Goal: Book appointment/travel/reservation

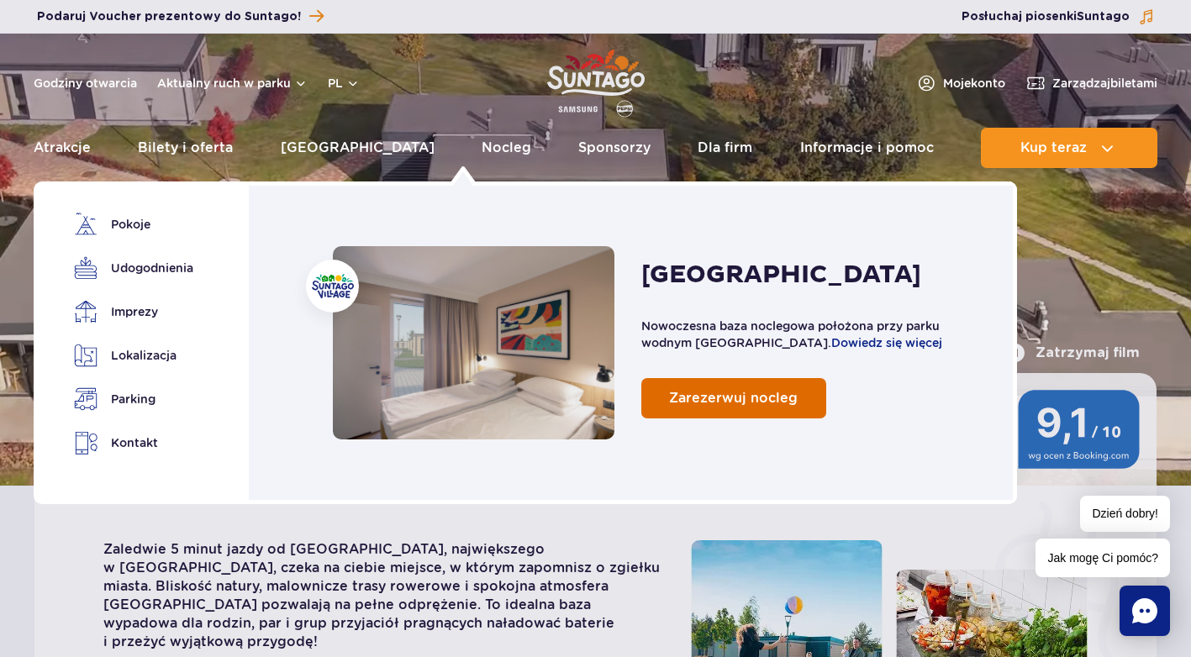
click at [771, 395] on span "Zarezerwuj nocleg" at bounding box center [733, 398] width 129 height 16
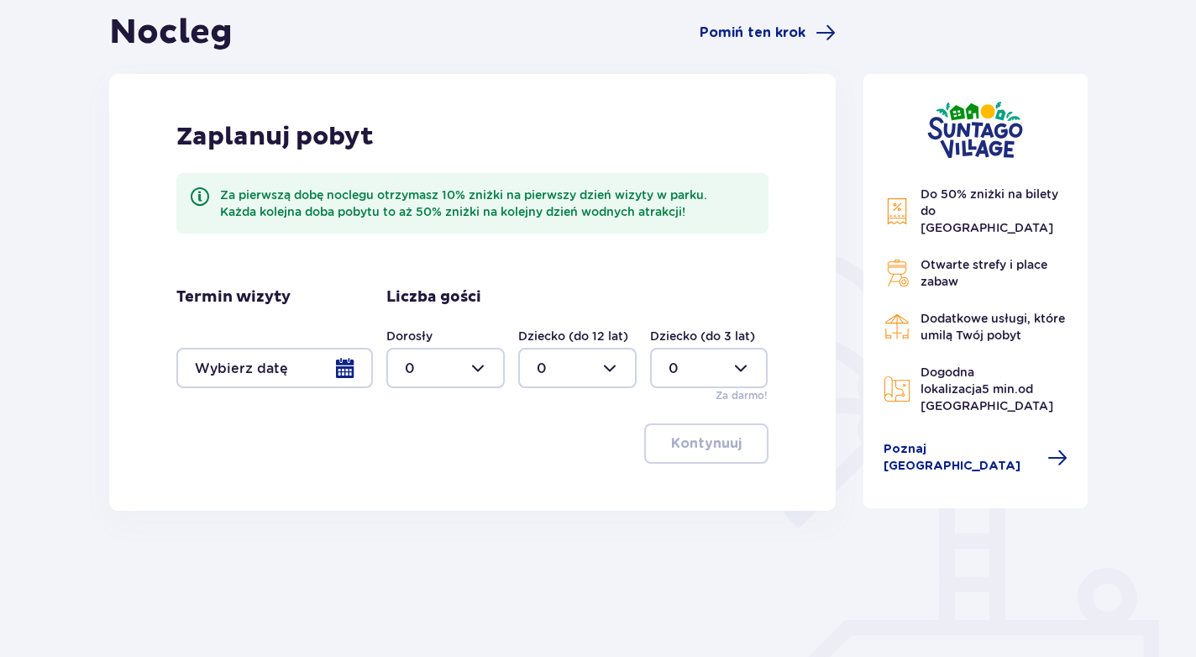
scroll to position [168, 0]
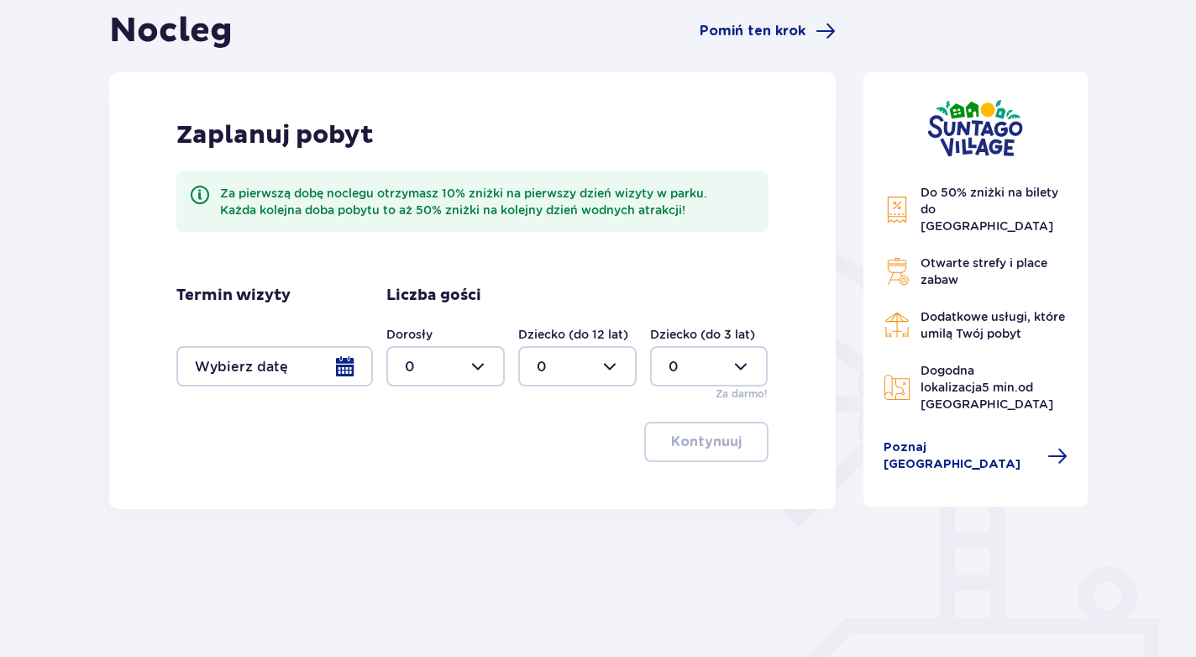
click at [363, 367] on div at bounding box center [274, 366] width 197 height 40
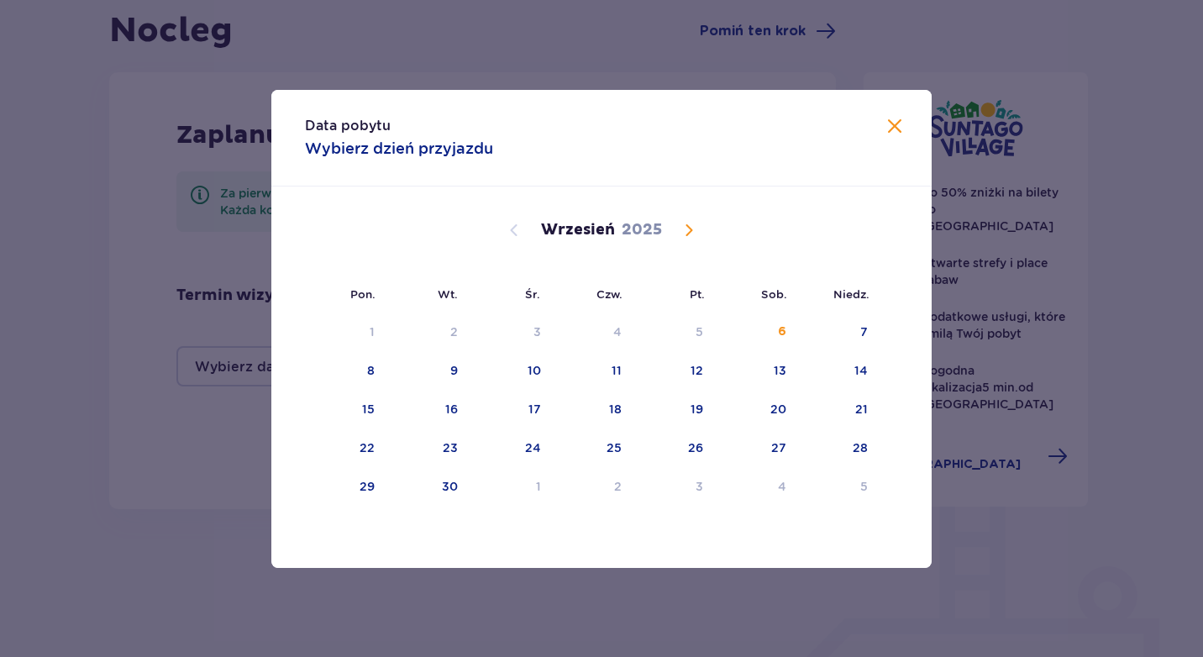
click at [691, 227] on span "Calendar" at bounding box center [689, 230] width 20 height 20
click at [781, 367] on div "8" at bounding box center [781, 370] width 8 height 17
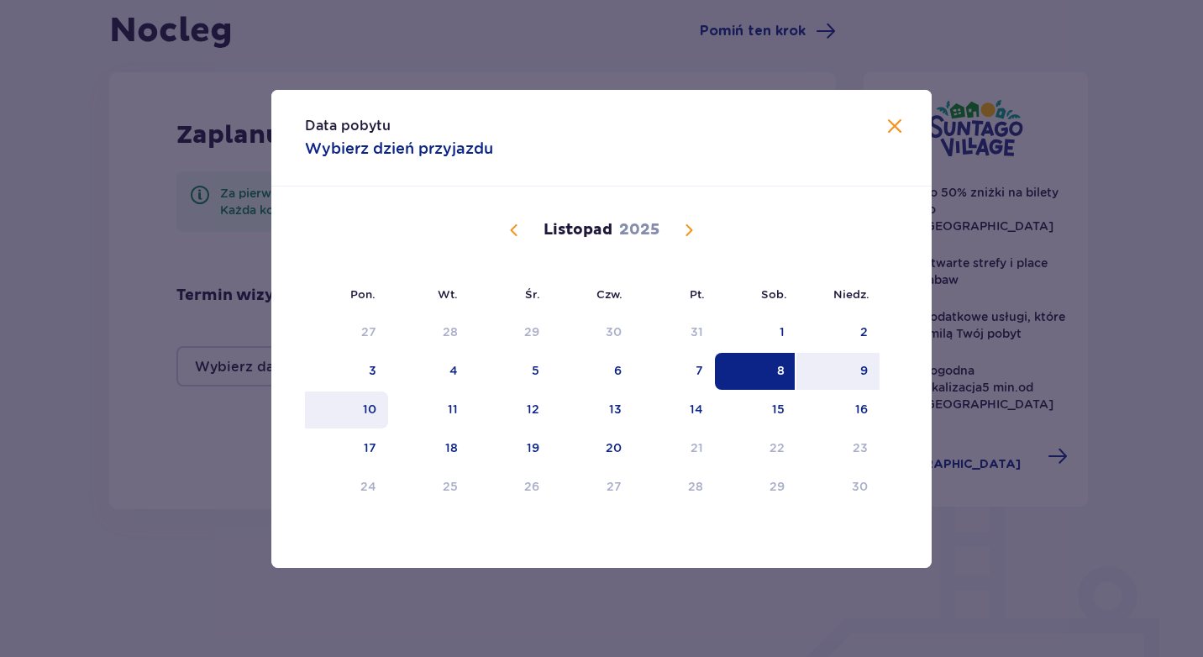
click at [367, 415] on div "10" at bounding box center [369, 409] width 13 height 17
type input "08.11.25 - 10.11.25"
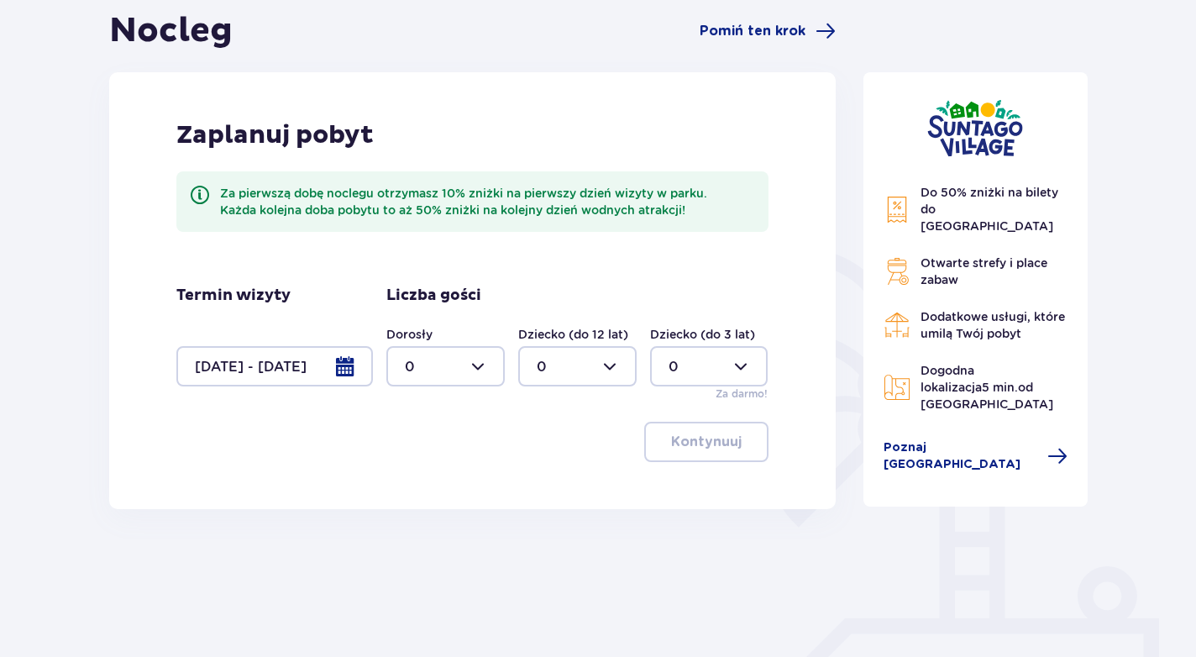
click at [478, 367] on div at bounding box center [445, 366] width 118 height 40
click at [413, 488] on div "2" at bounding box center [445, 488] width 81 height 18
type input "2"
click at [611, 369] on div at bounding box center [577, 366] width 118 height 40
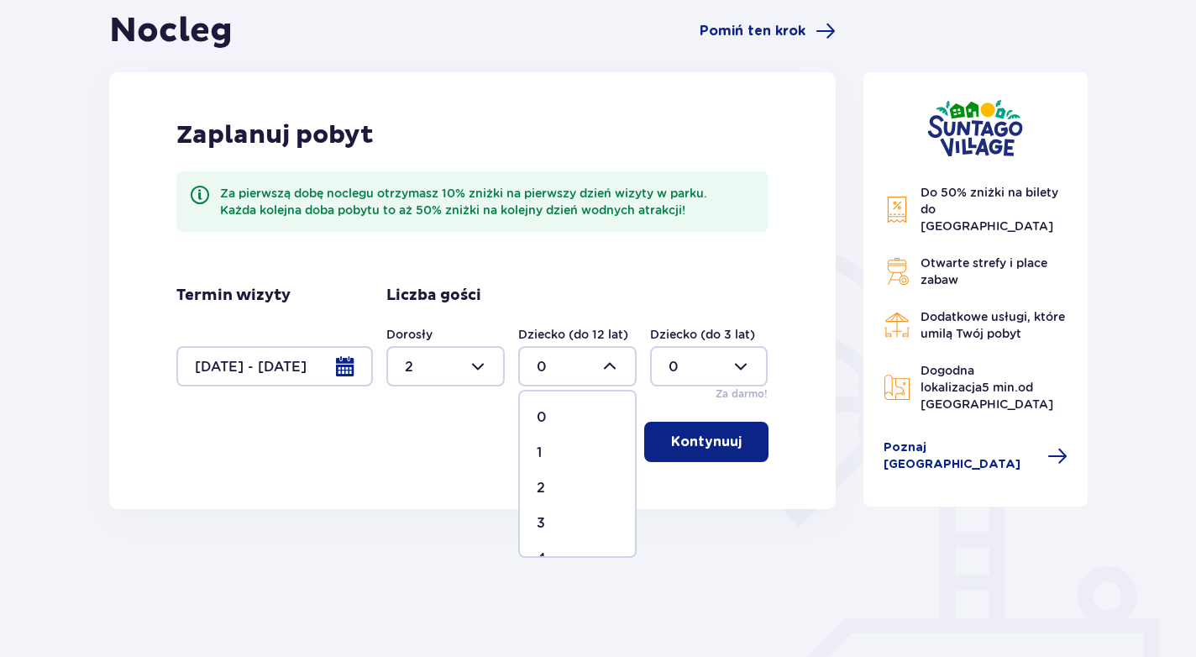
click at [539, 486] on p "2" at bounding box center [541, 488] width 8 height 18
type input "2"
click at [749, 446] on span "button" at bounding box center [745, 442] width 20 height 20
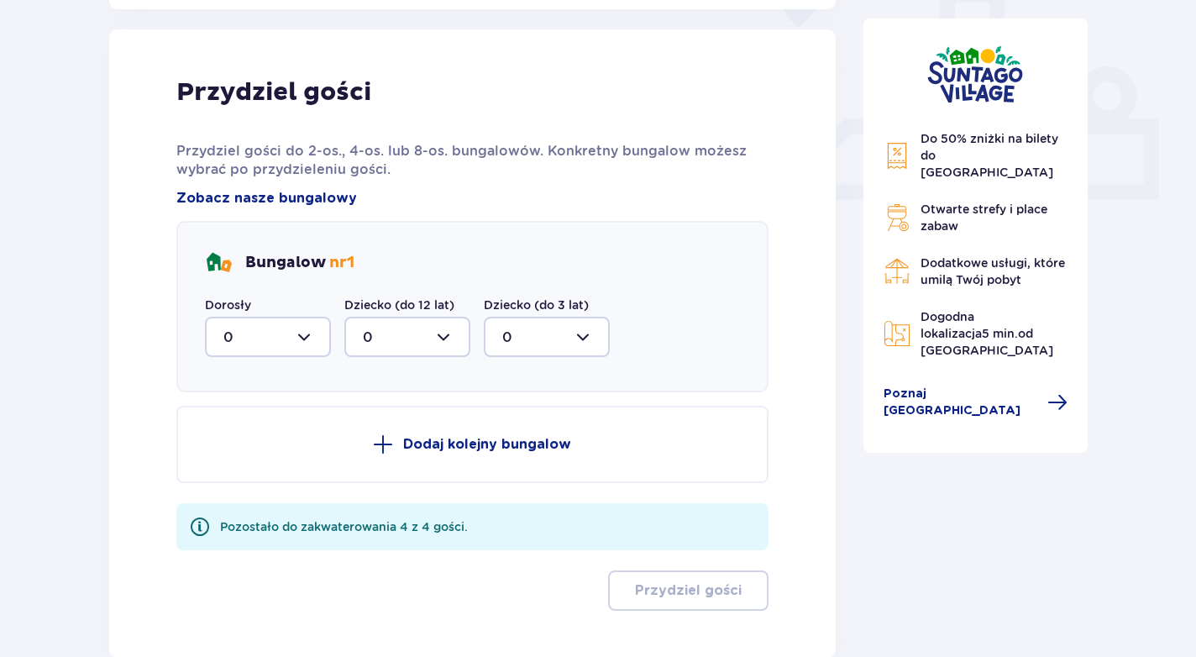
scroll to position [677, 0]
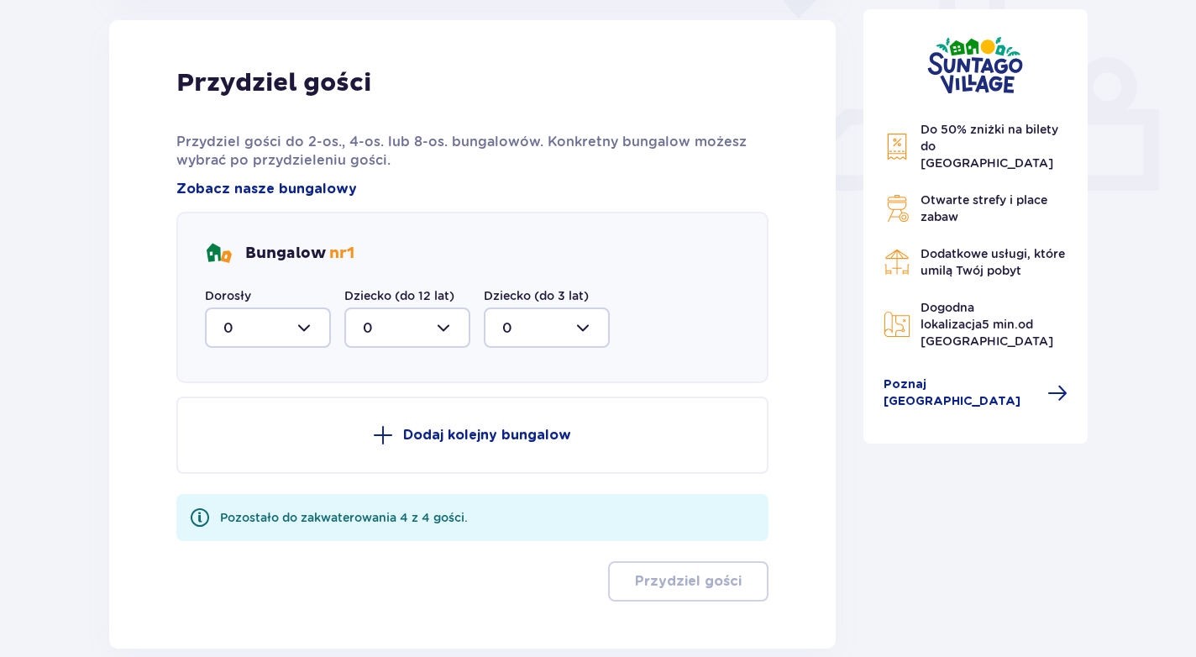
click at [310, 325] on div at bounding box center [268, 328] width 126 height 40
click at [234, 448] on div "2" at bounding box center [267, 449] width 89 height 18
type input "2"
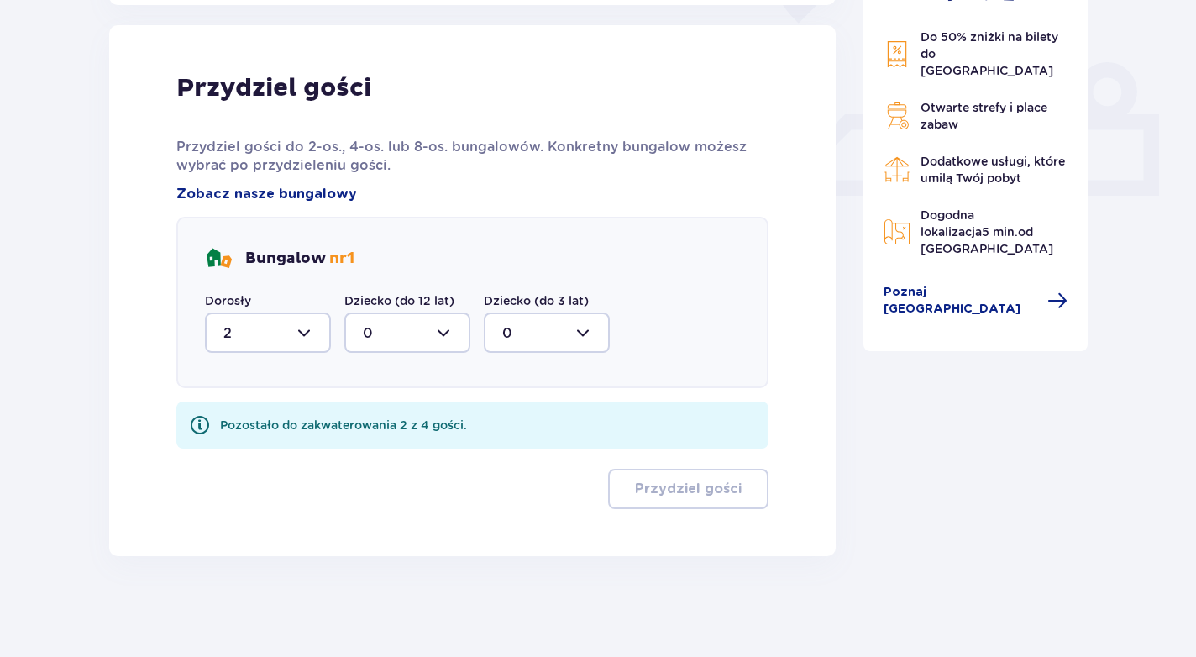
scroll to position [672, 0]
click at [449, 330] on div at bounding box center [407, 333] width 126 height 40
click at [376, 448] on div "2" at bounding box center [407, 454] width 89 height 18
type input "2"
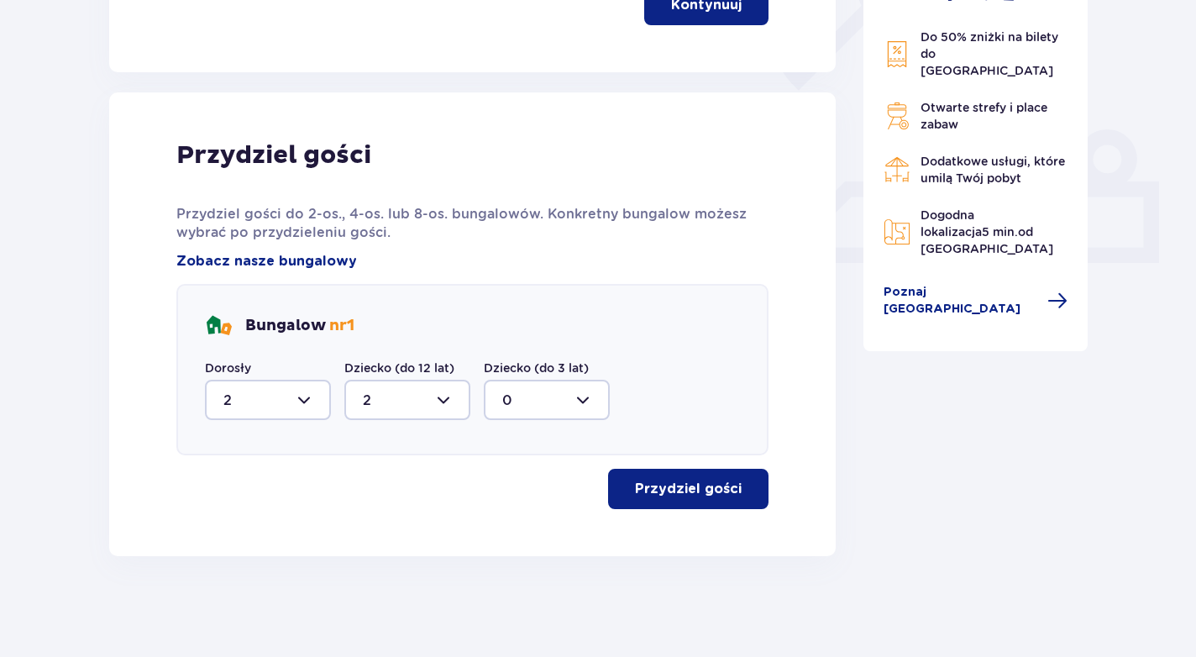
click at [691, 495] on p "Przydziel gości" at bounding box center [688, 489] width 107 height 18
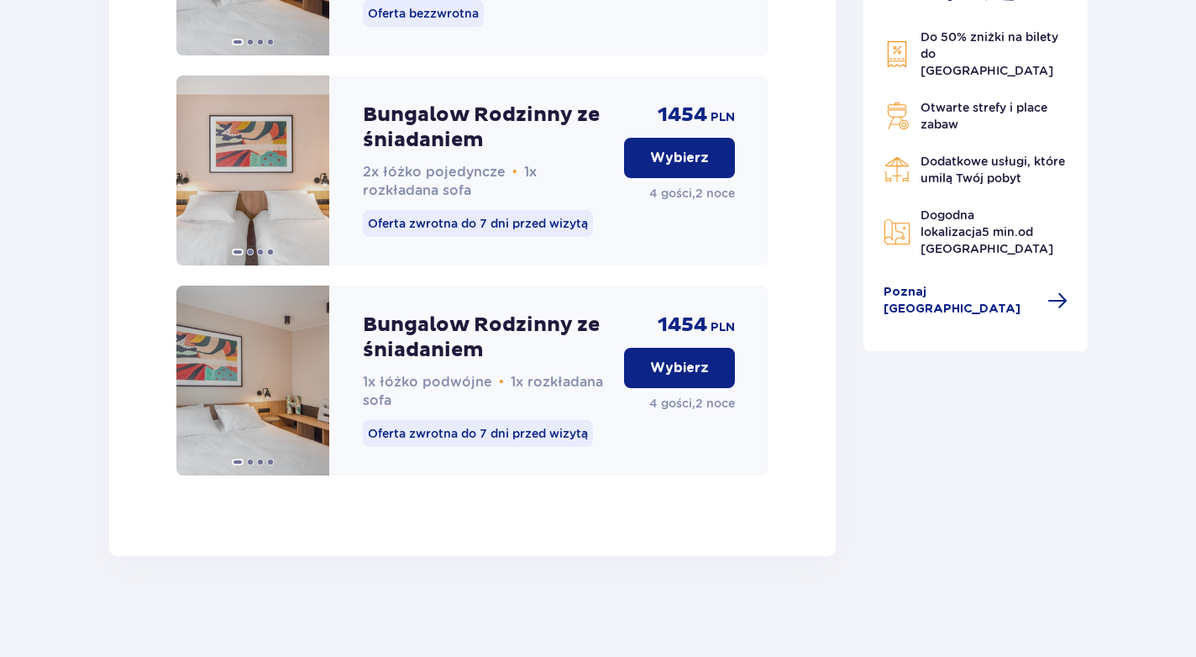
scroll to position [2611, 0]
click at [680, 381] on button "Wybierz" at bounding box center [679, 368] width 111 height 40
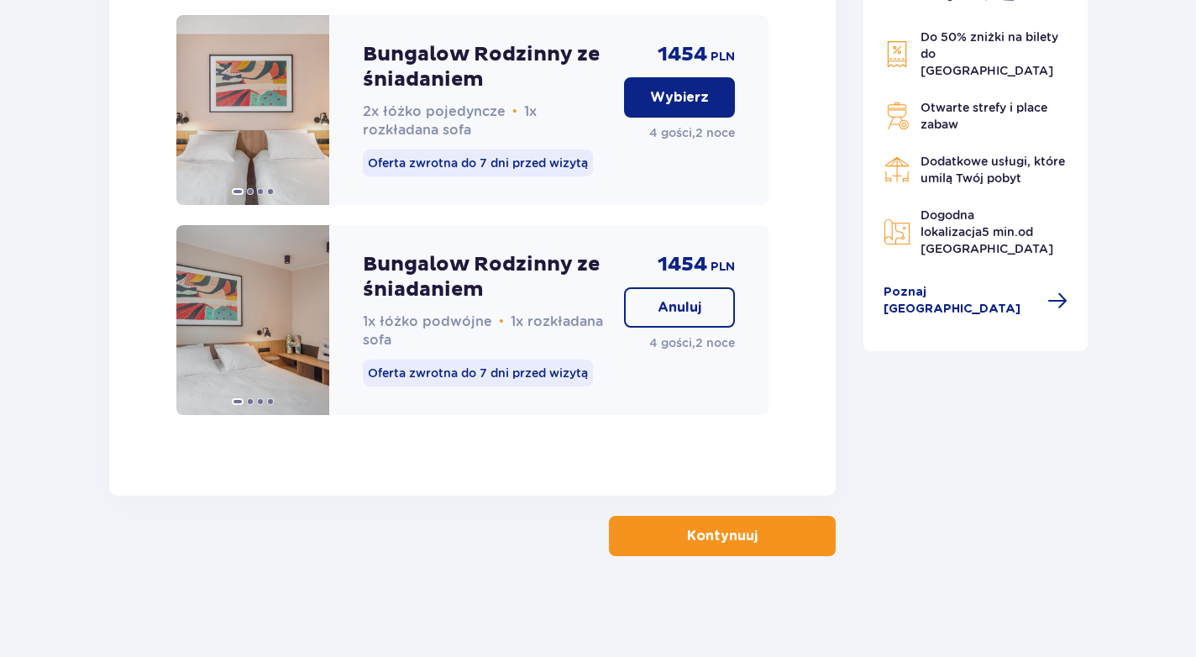
scroll to position [2672, 0]
click at [736, 534] on p "Kontynuuj" at bounding box center [722, 536] width 71 height 18
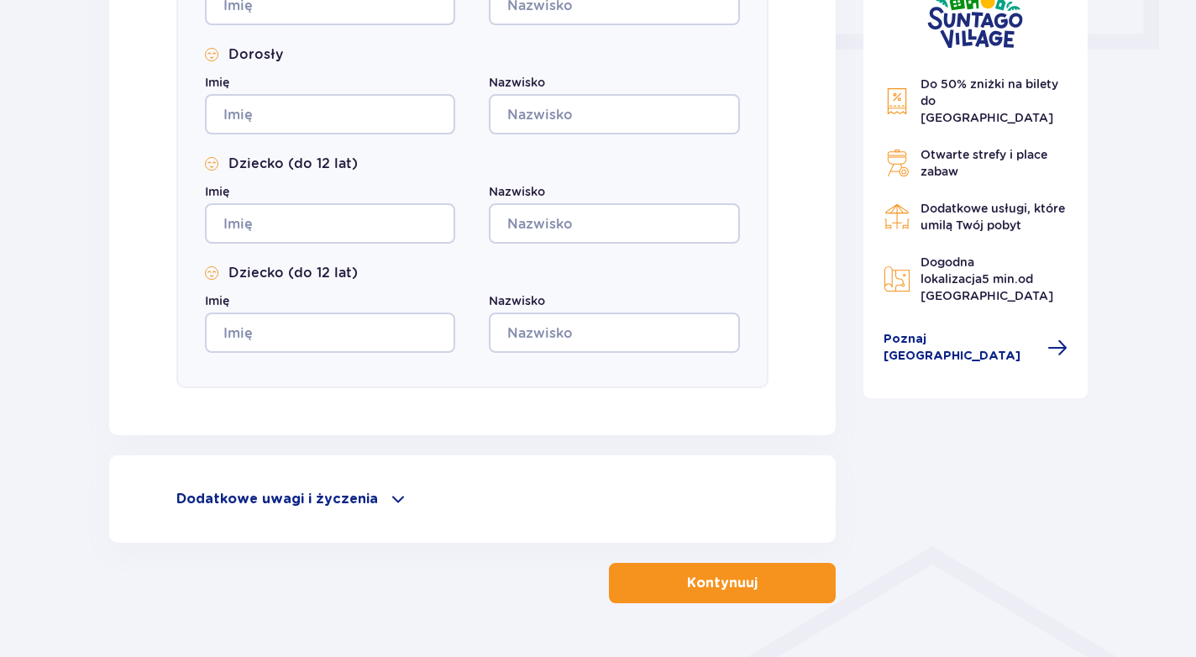
scroll to position [781, 0]
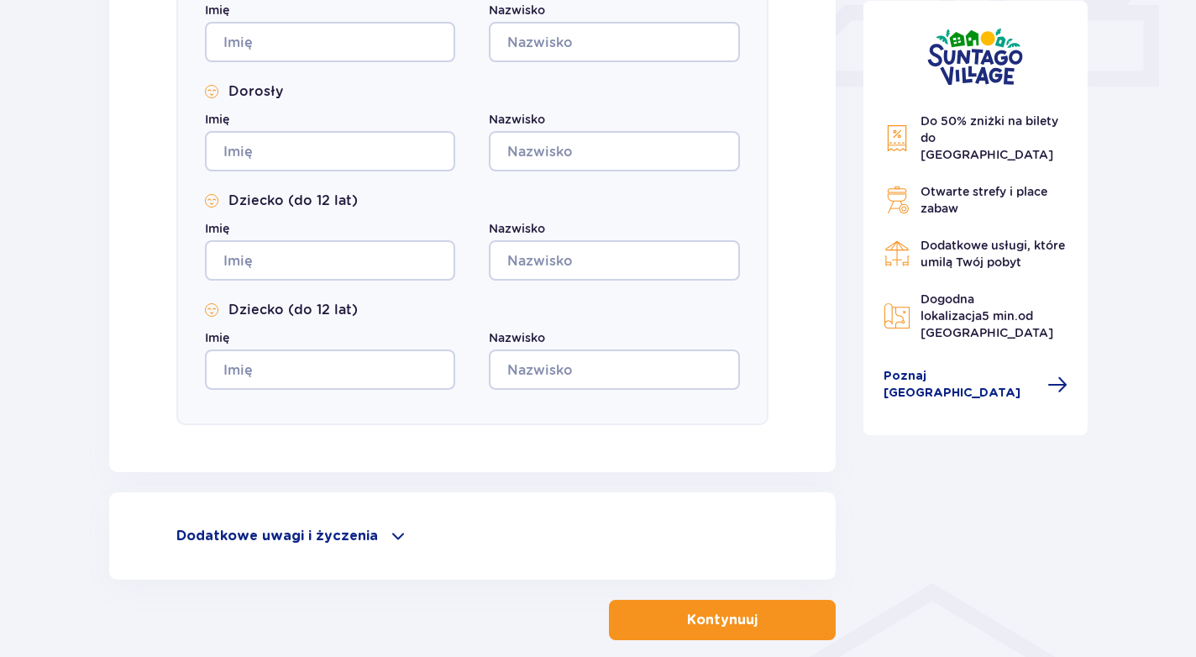
click at [388, 536] on span at bounding box center [398, 536] width 20 height 20
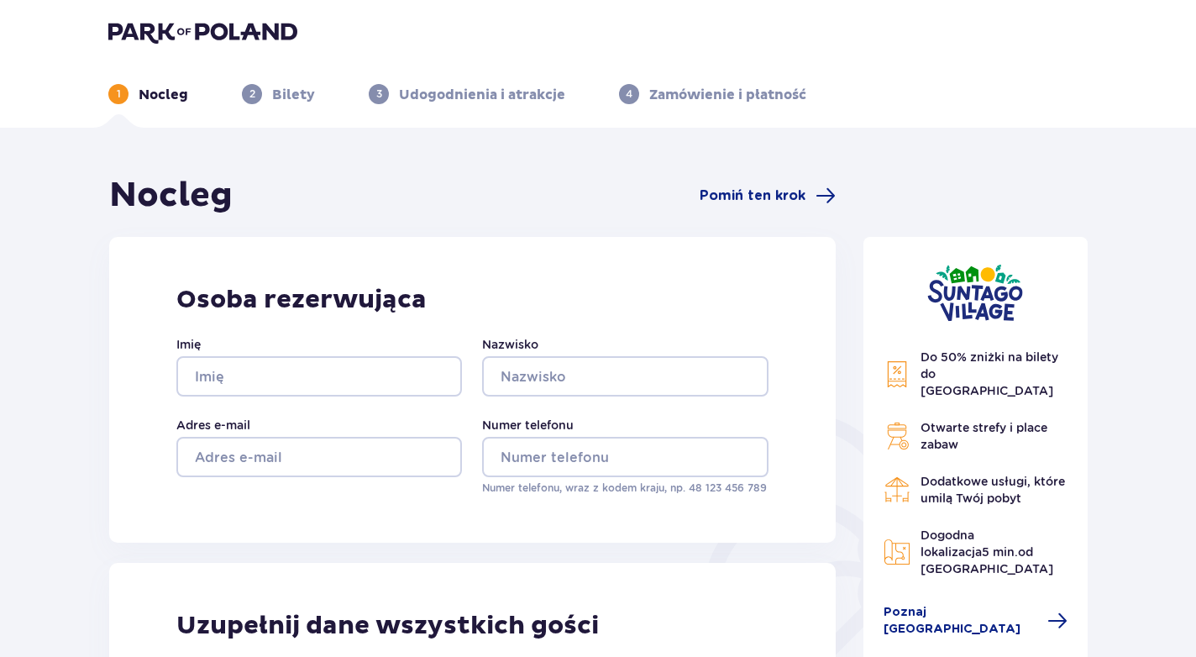
scroll to position [0, 0]
